Goal: Navigation & Orientation: Find specific page/section

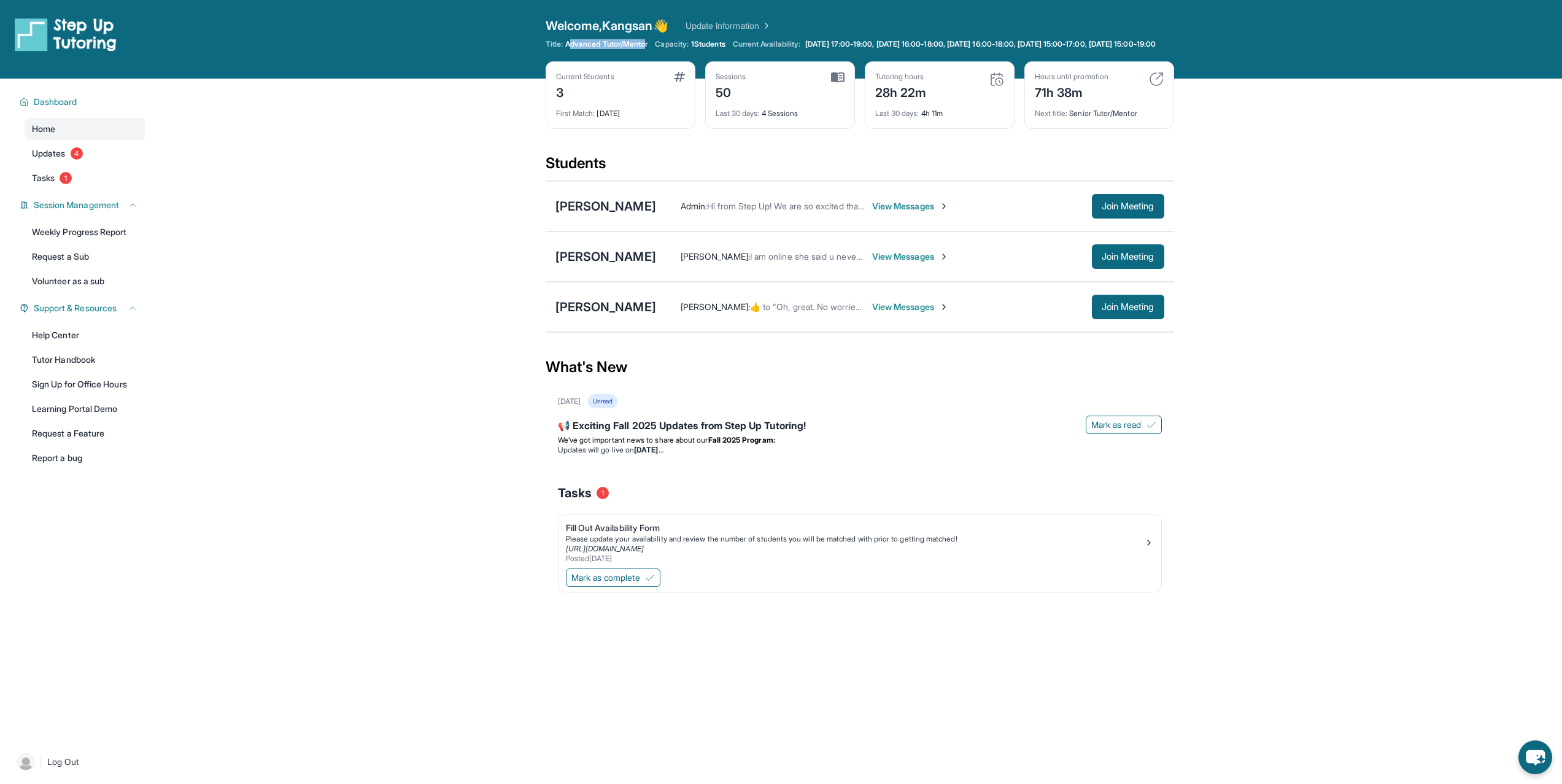
drag, startPoint x: 574, startPoint y: 46, endPoint x: 611, endPoint y: 56, distance: 38.3
click at [611, 49] on span "Advanced Tutor/Mentor" at bounding box center [606, 44] width 82 height 10
click at [1159, 87] on img at bounding box center [1156, 79] width 15 height 15
click at [1158, 87] on img at bounding box center [1156, 79] width 15 height 15
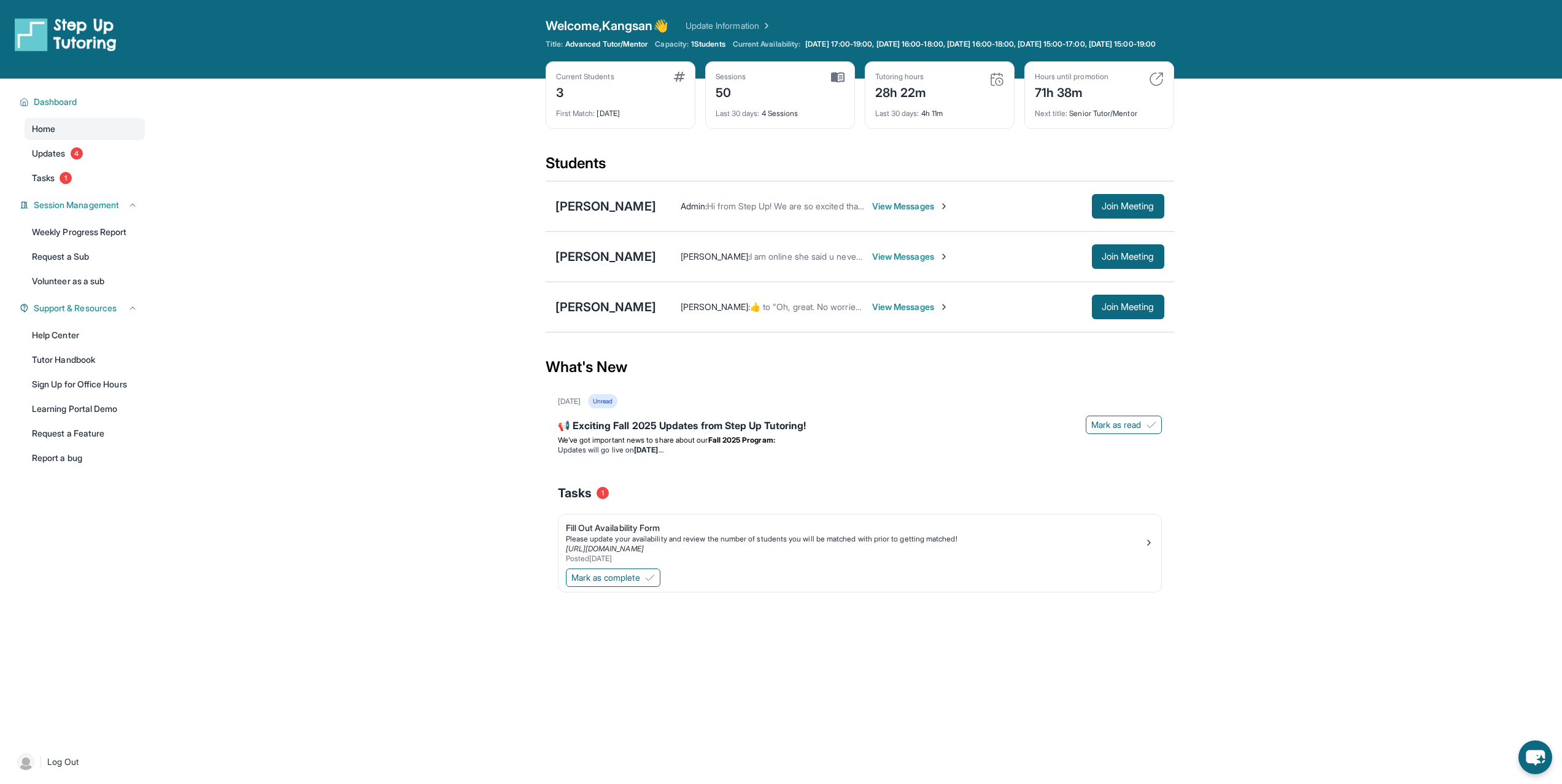
click at [1141, 91] on div "Hours until promotion 71h 38m" at bounding box center [1099, 87] width 129 height 29
click at [48, 160] on span "Updates" at bounding box center [48, 153] width 34 height 12
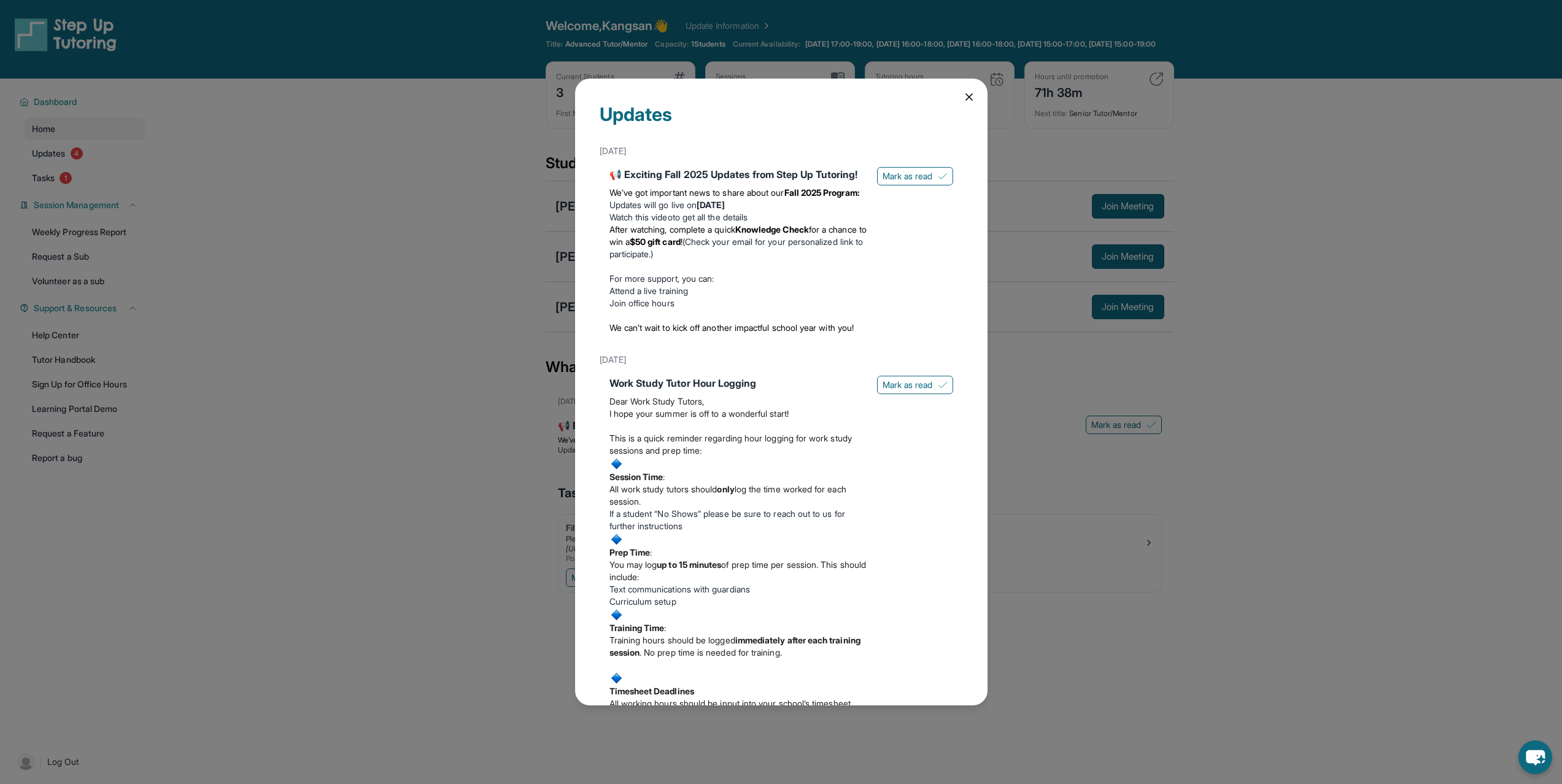
click at [245, 205] on div "Updates [DATE] 📢 Exciting Fall 2025 Updates from Step Up Tutoring! We’ve got im…" at bounding box center [781, 392] width 1562 height 784
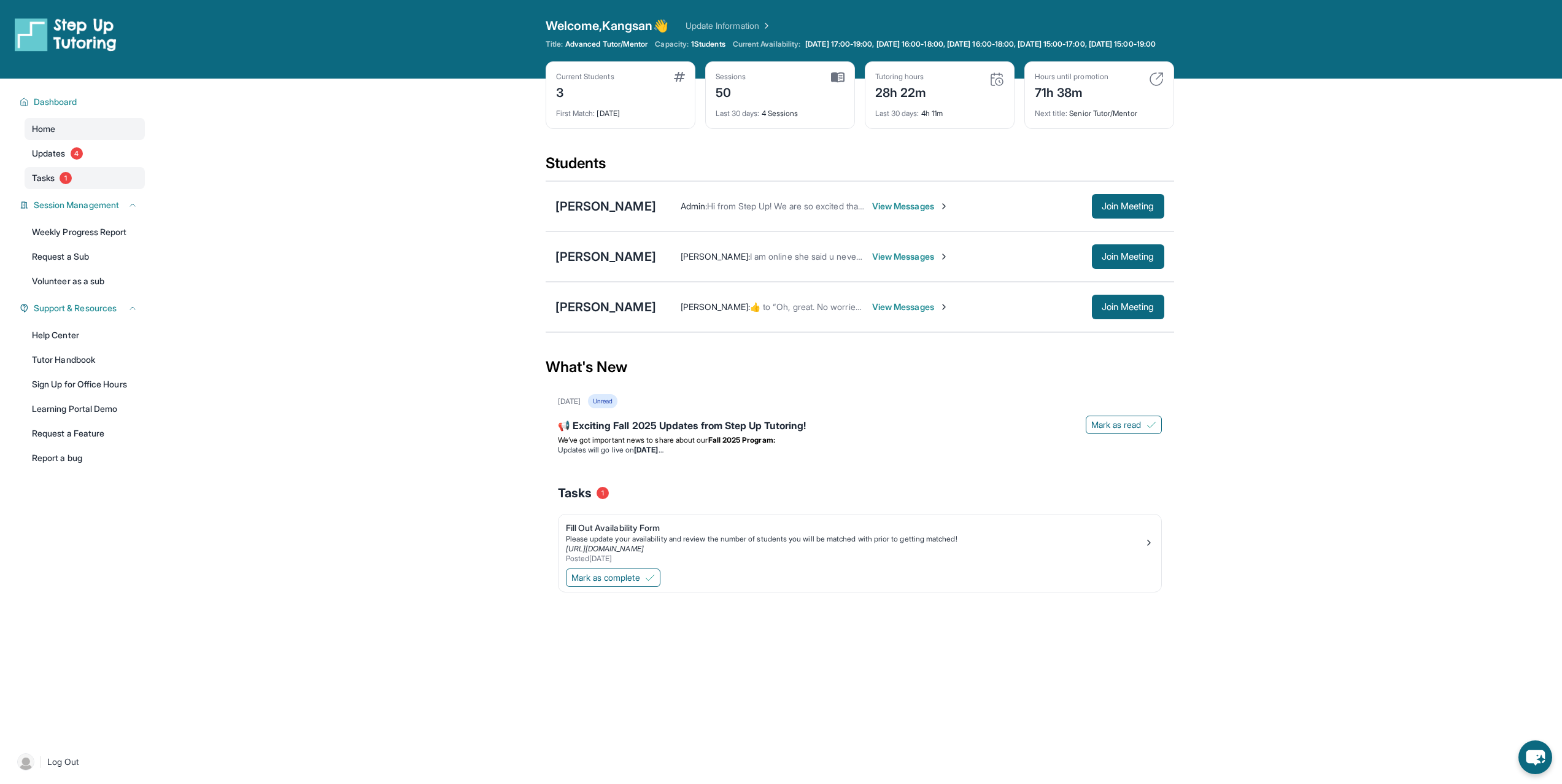
click at [52, 181] on span "Tasks" at bounding box center [43, 178] width 23 height 12
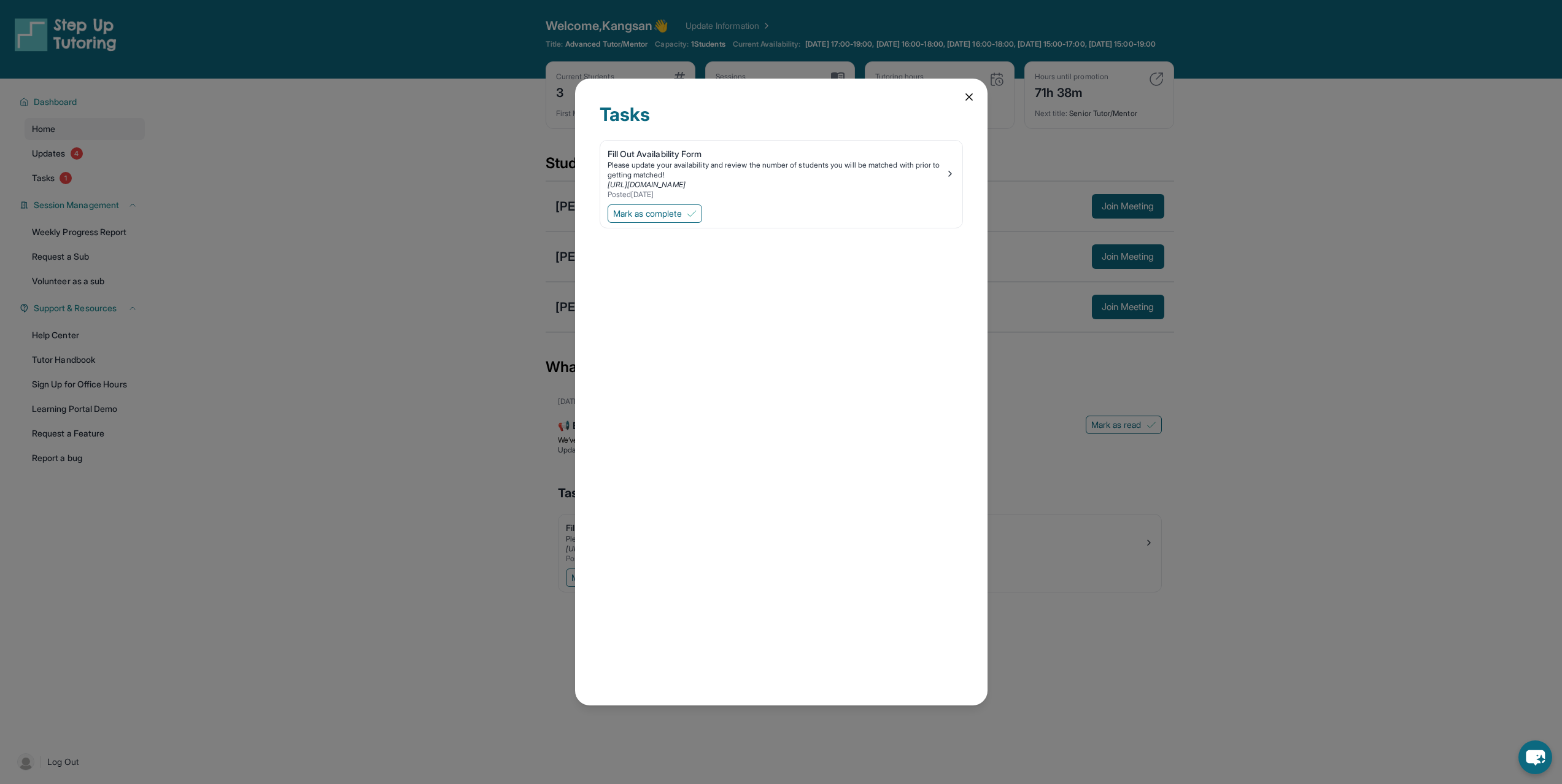
drag, startPoint x: 461, startPoint y: 270, endPoint x: 437, endPoint y: 271, distance: 24.0
click at [460, 270] on div "Tasks Fill Out Availability Form Please update your availability and review the…" at bounding box center [781, 392] width 1562 height 784
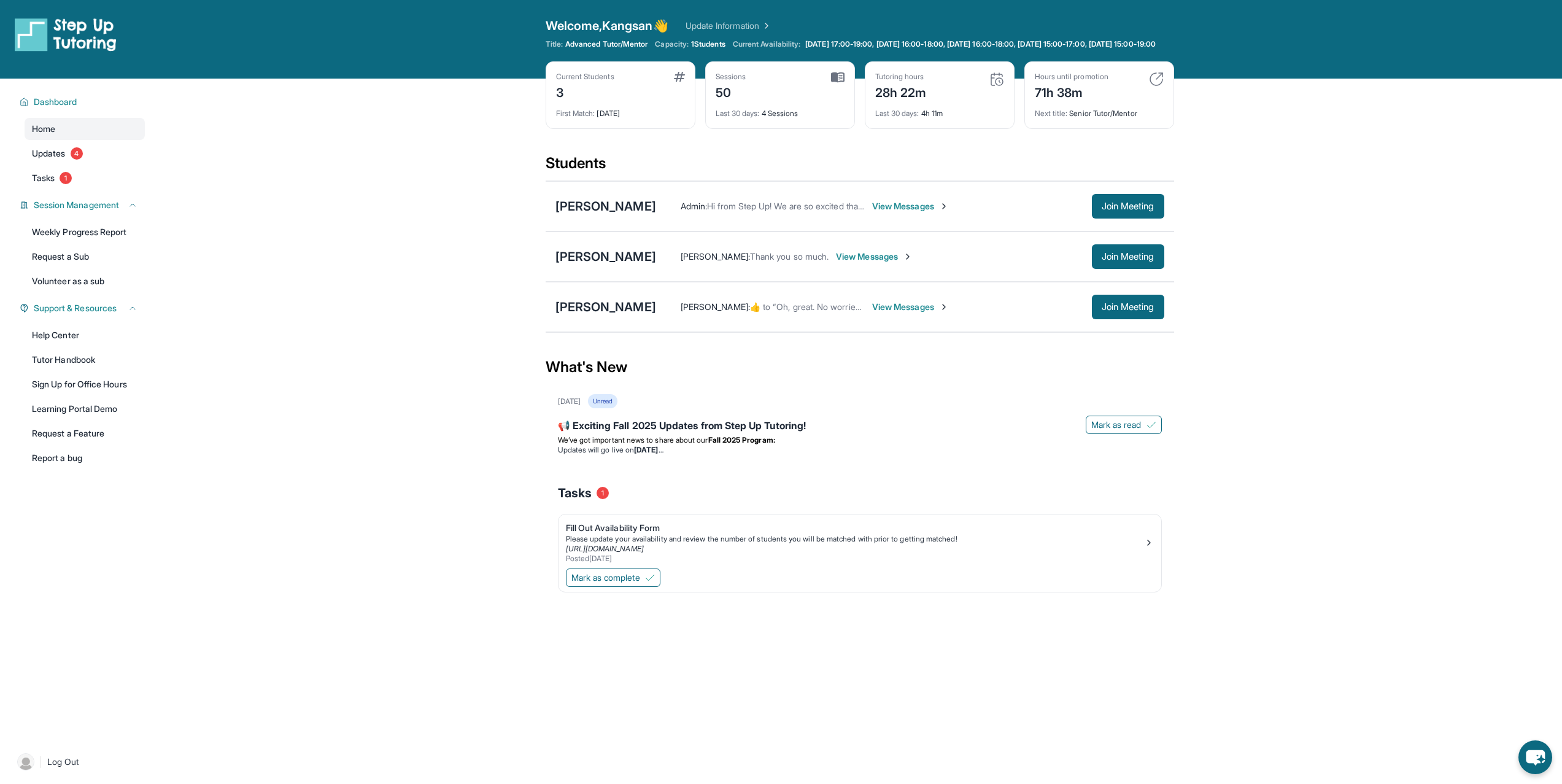
click at [121, 305] on div "Dashboard Home Updates 4 Tasks 1 Session Management Weekly Progress Report Requ…" at bounding box center [78, 407] width 157 height 657
click at [109, 286] on link "Volunteer as a sub" at bounding box center [85, 281] width 120 height 22
